Goal: Task Accomplishment & Management: Manage account settings

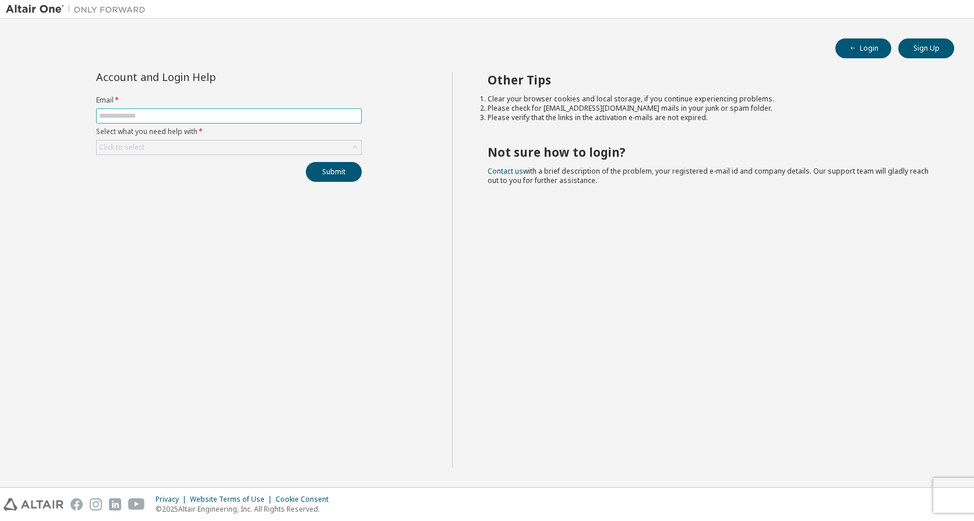
click at [167, 114] on input "text" at bounding box center [229, 115] width 260 height 9
type input "**********"
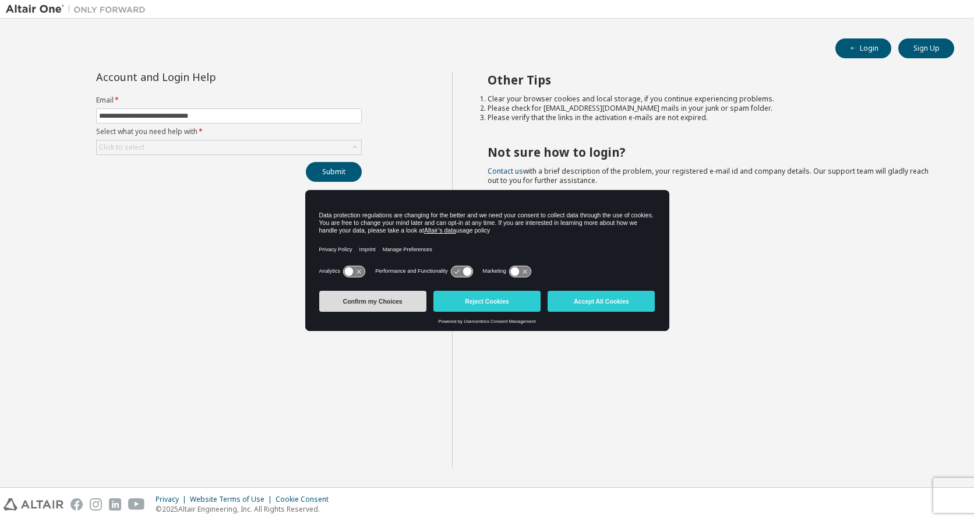
click at [380, 295] on button "Confirm my Choices" at bounding box center [372, 301] width 107 height 21
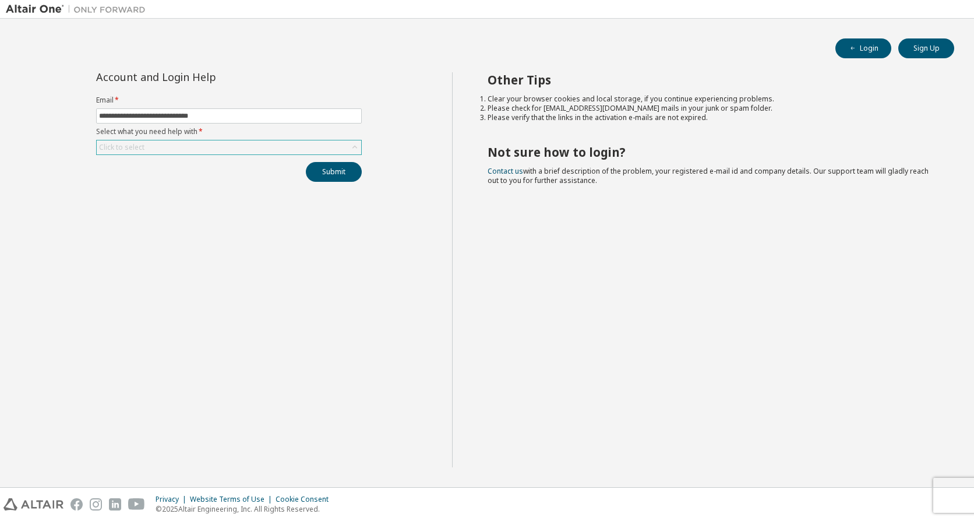
click at [155, 145] on div "Click to select" at bounding box center [229, 147] width 264 height 14
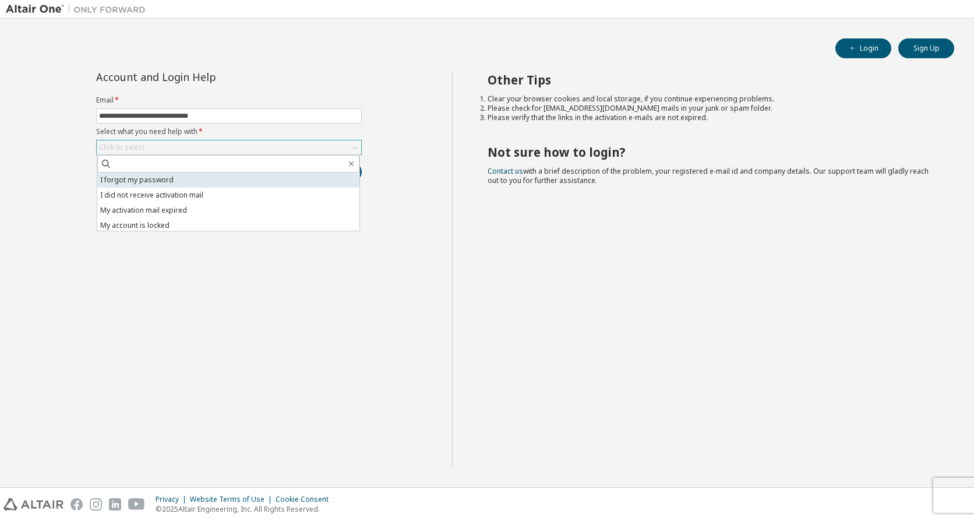
click at [169, 177] on li "I forgot my password" at bounding box center [228, 179] width 262 height 15
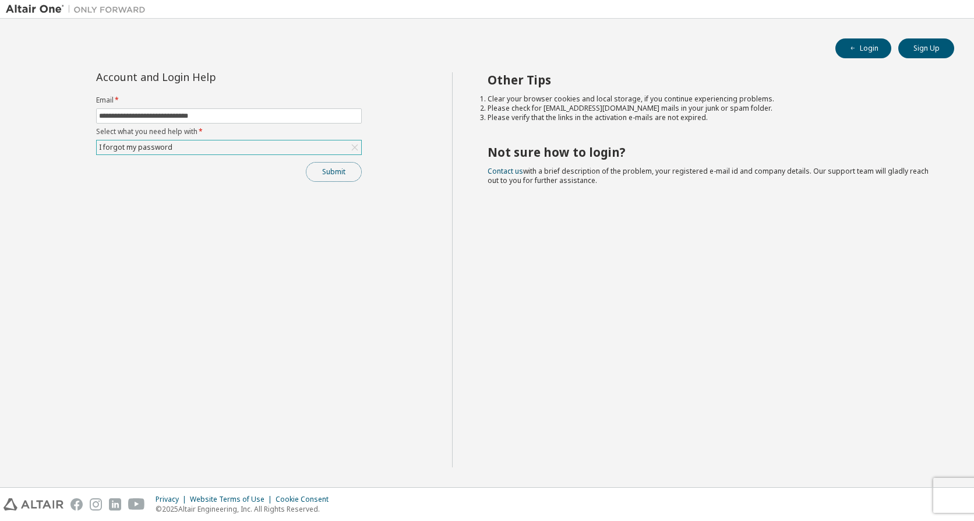
click at [341, 177] on button "Submit" at bounding box center [334, 172] width 56 height 20
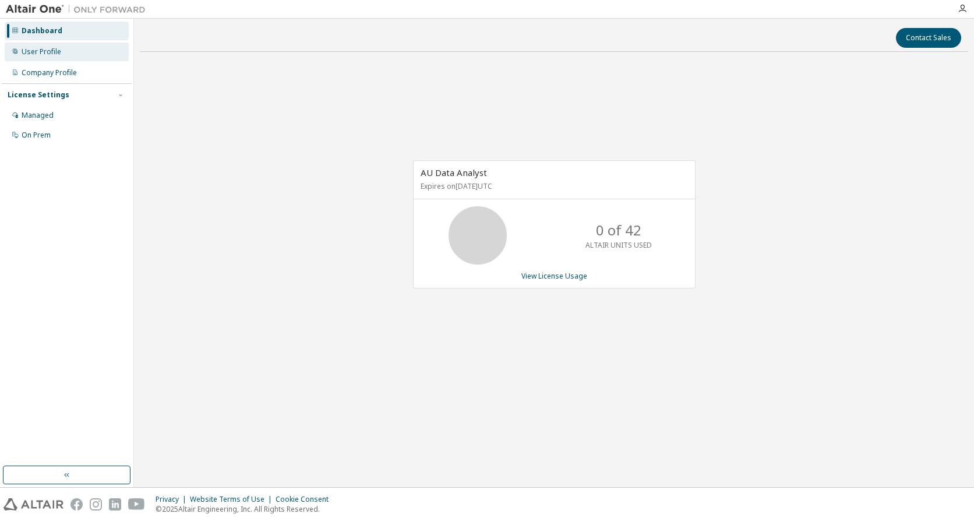
click at [51, 50] on div "User Profile" at bounding box center [42, 51] width 40 height 9
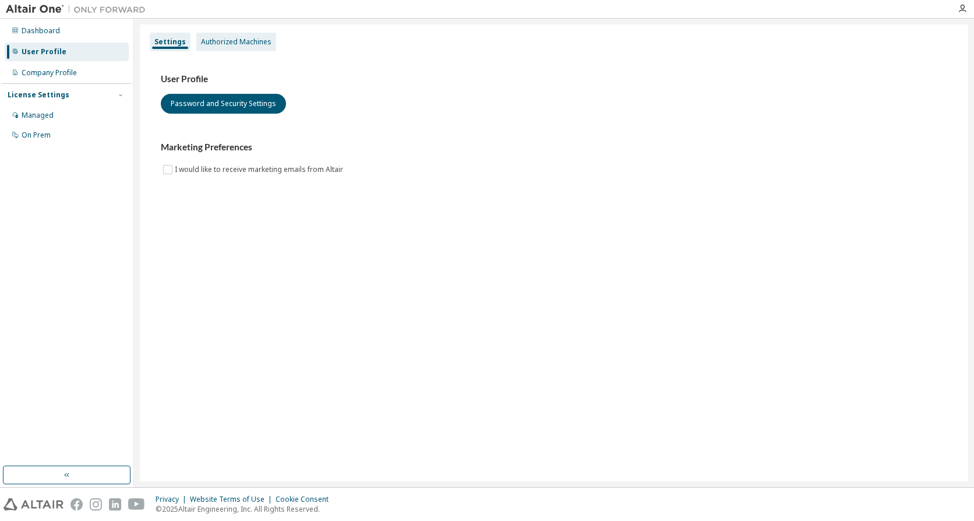
click at [211, 41] on div "Authorized Machines" at bounding box center [236, 41] width 70 height 9
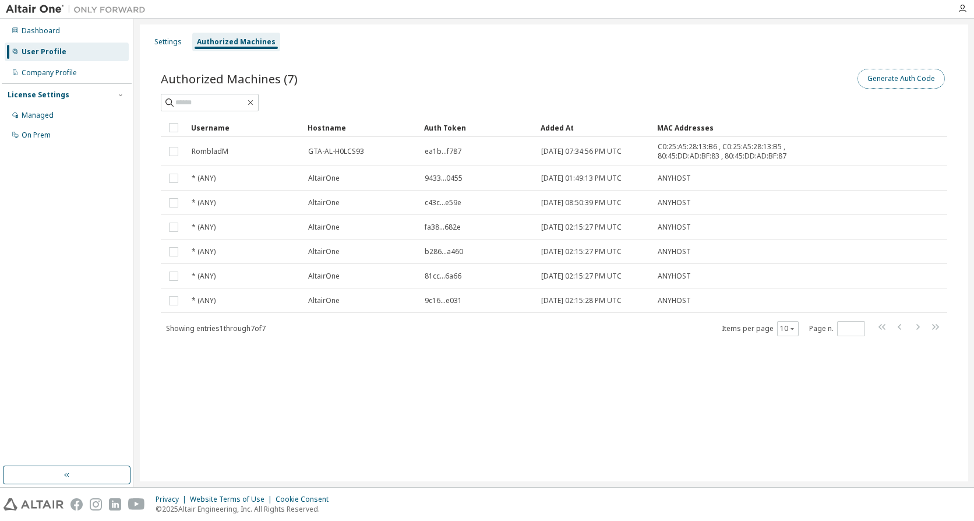
click at [926, 76] on button "Generate Auth Code" at bounding box center [900, 79] width 87 height 20
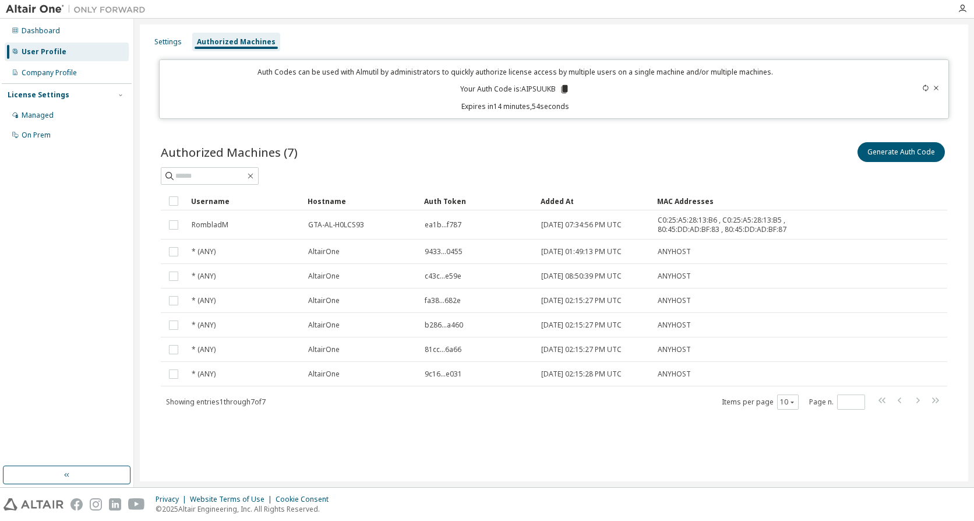
click at [542, 33] on div "Settings Authorized Machines" at bounding box center [554, 41] width 814 height 21
click at [562, 88] on icon at bounding box center [564, 89] width 6 height 8
